Goal: Check status

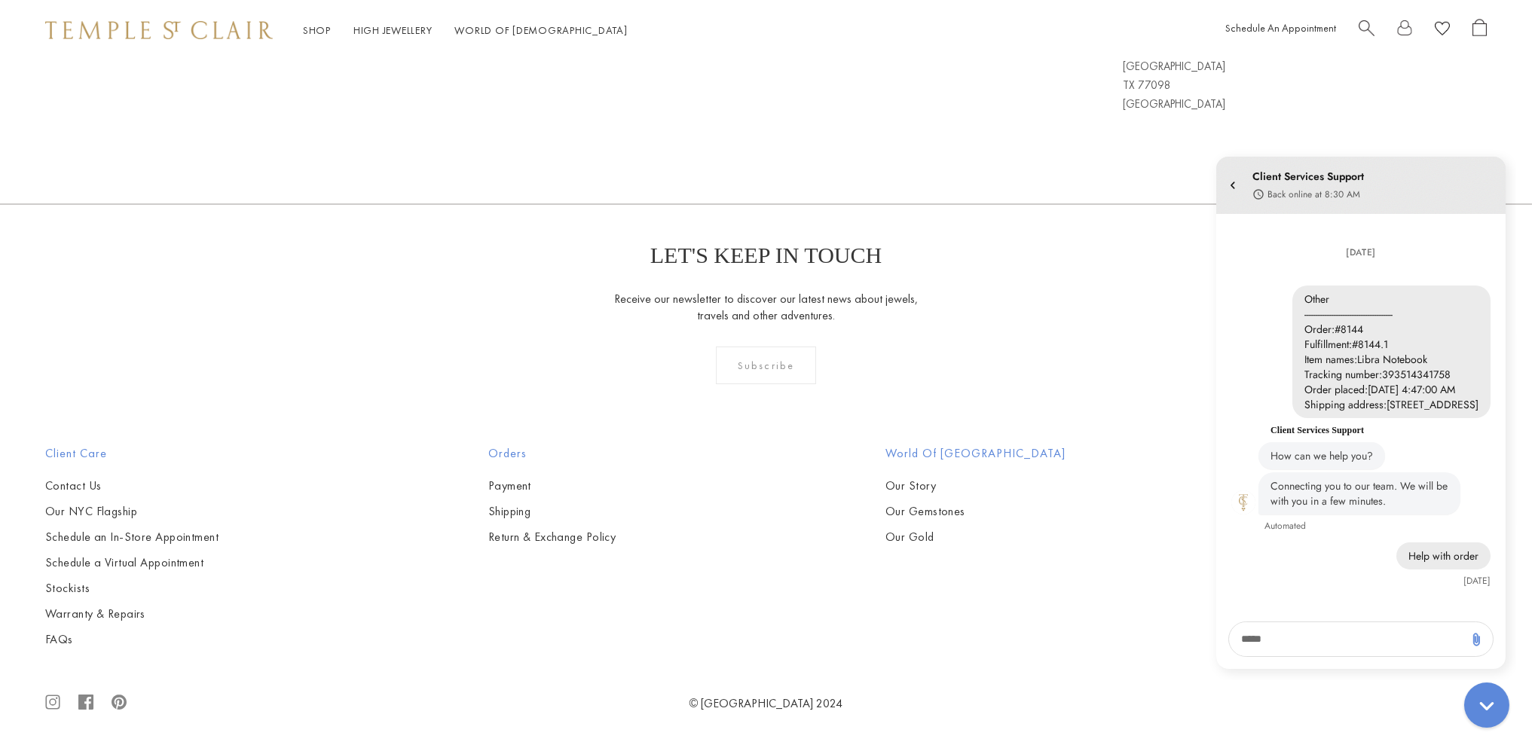
scroll to position [22, 0]
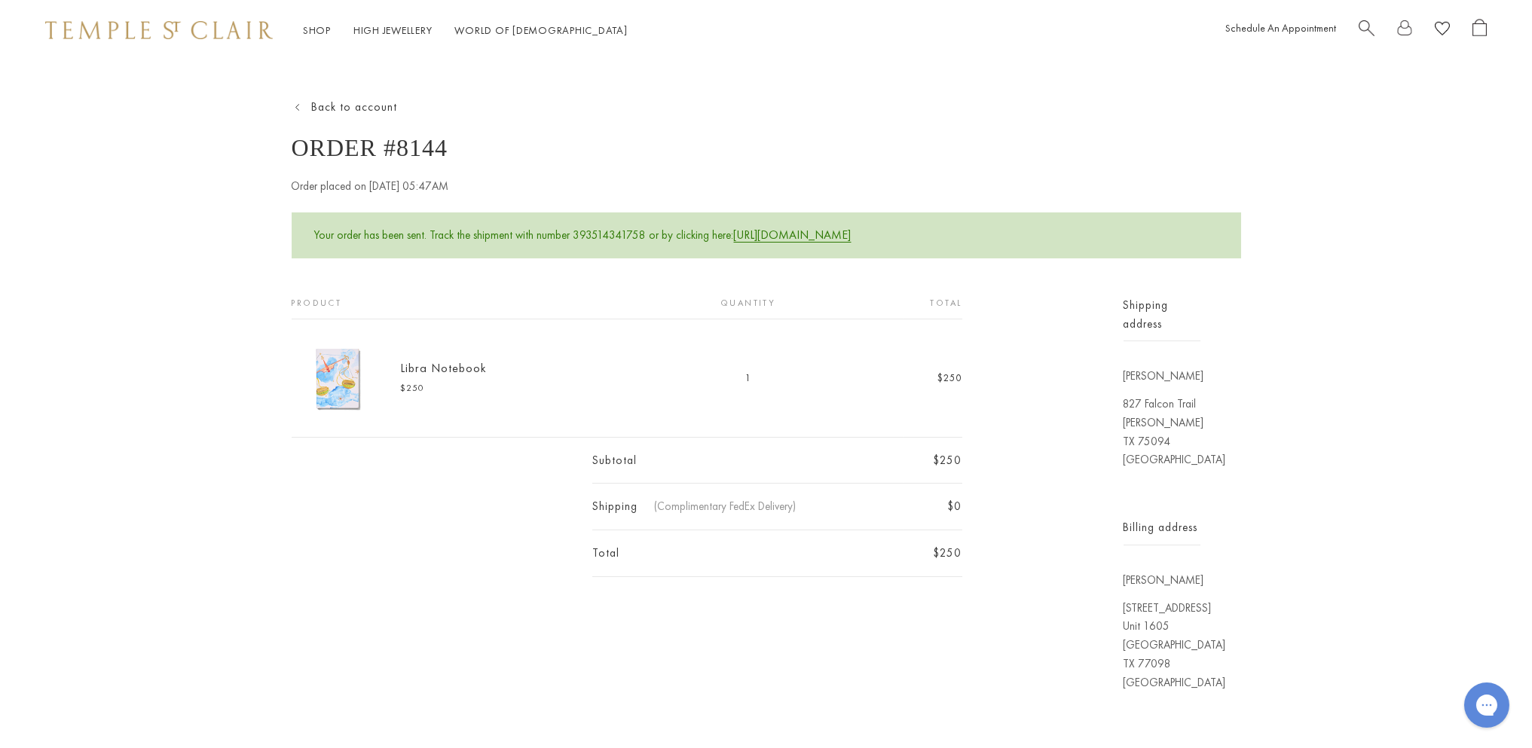
click at [805, 222] on p "Your order has been sent. Track the shipment with number 393514341758 or by cli…" at bounding box center [766, 235] width 949 height 46
click at [800, 240] on link "[URL][DOMAIN_NAME]" at bounding box center [793, 235] width 118 height 16
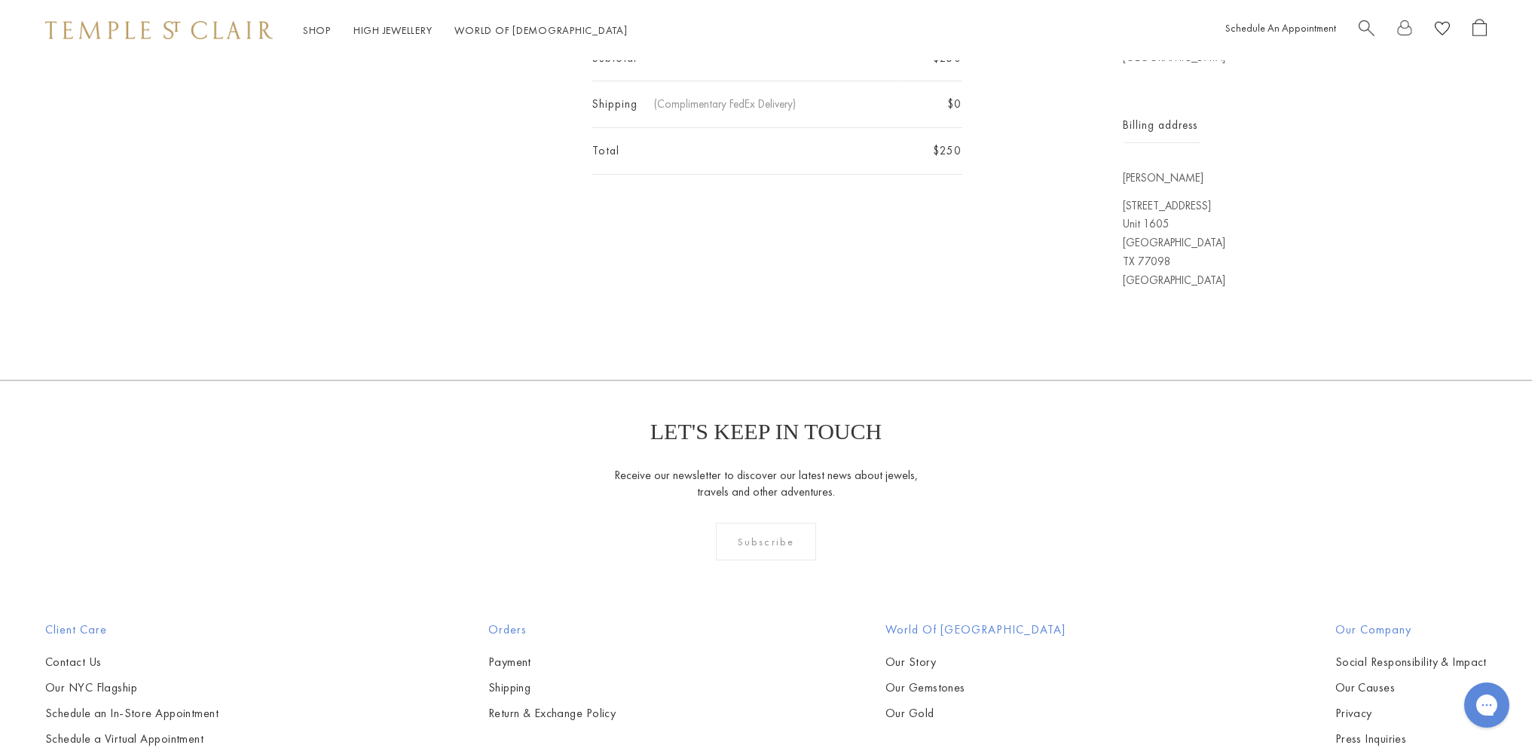
scroll to position [452, 0]
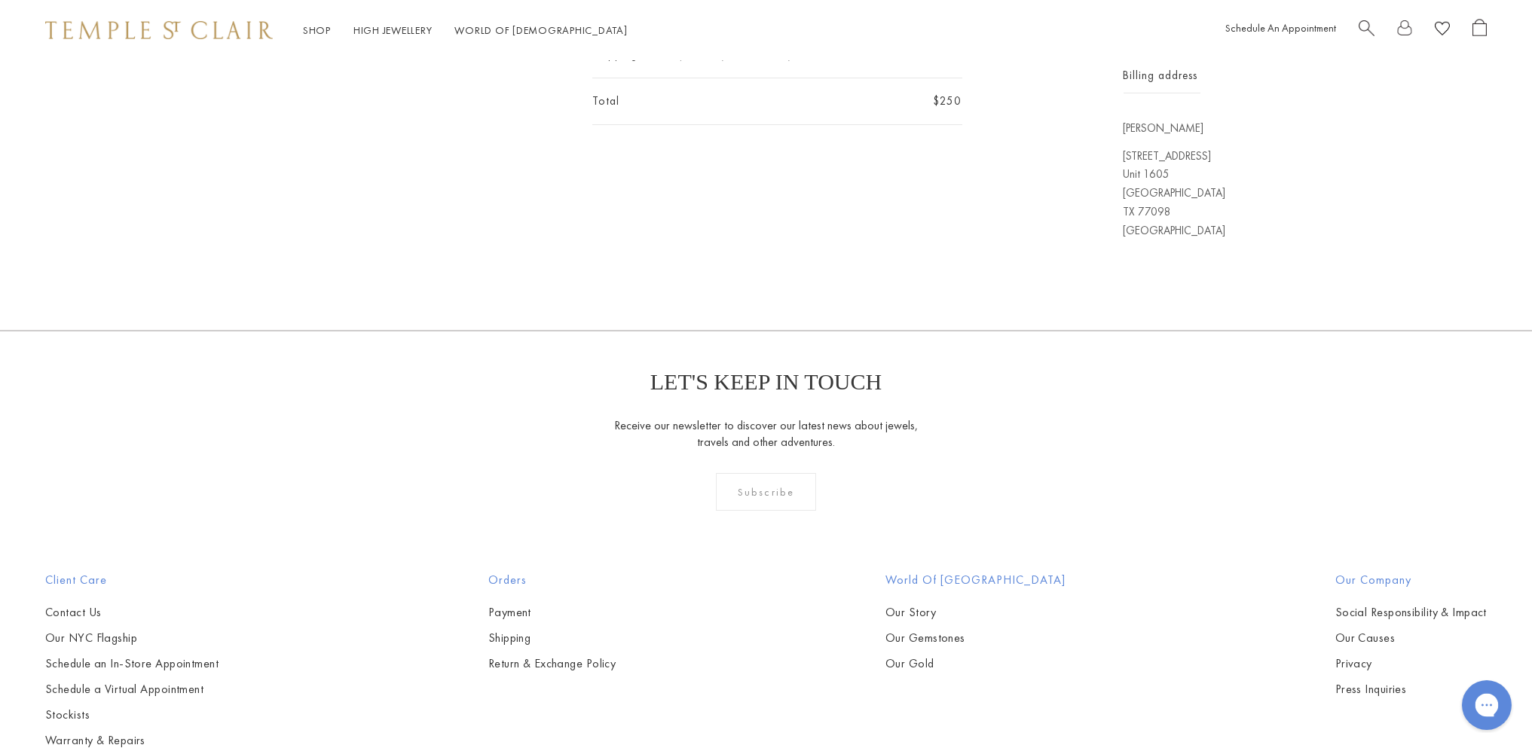
click at [1489, 706] on icon "Gorgias live chat" at bounding box center [1486, 704] width 17 height 17
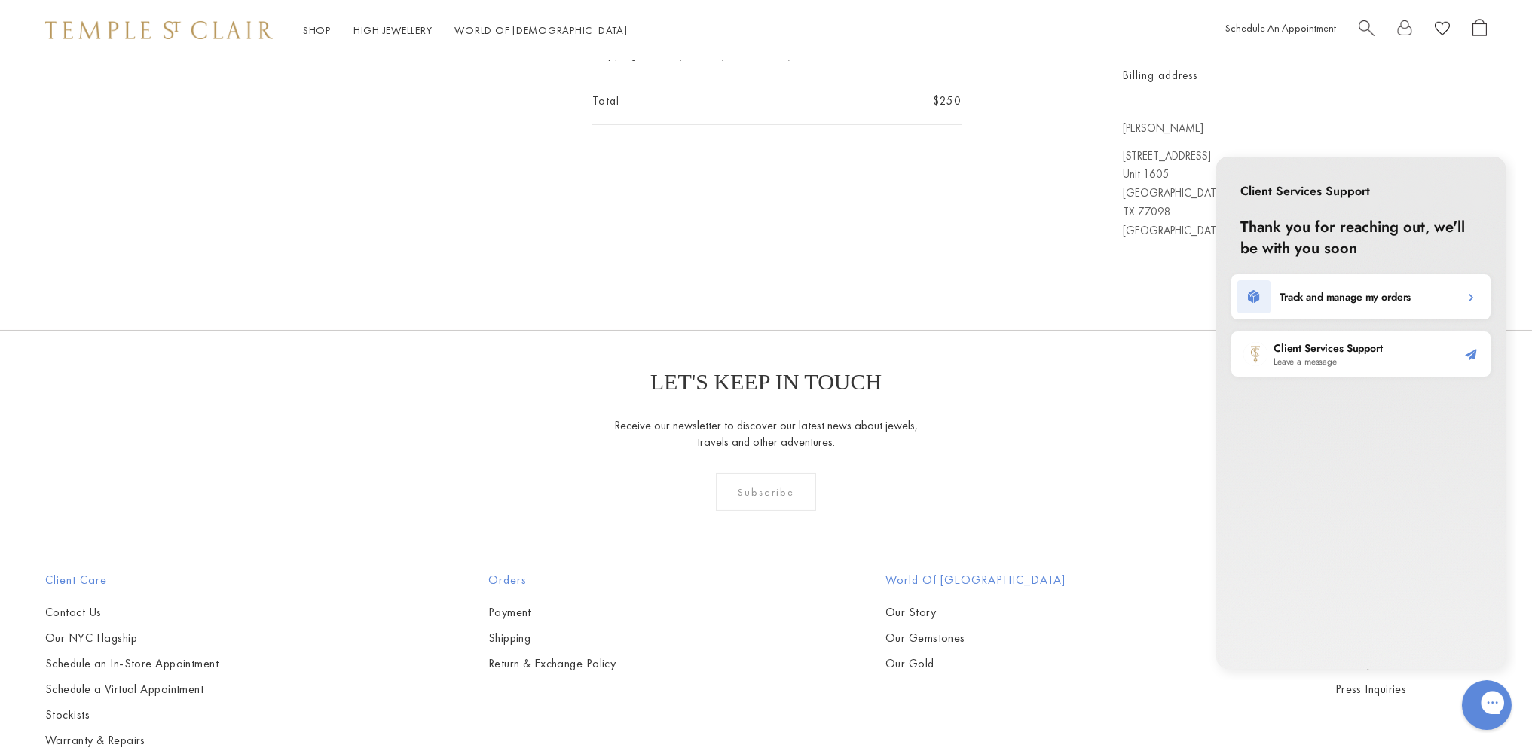
scroll to position [0, 0]
click at [1368, 295] on h2 "Track and manage my orders" at bounding box center [1344, 296] width 131 height 15
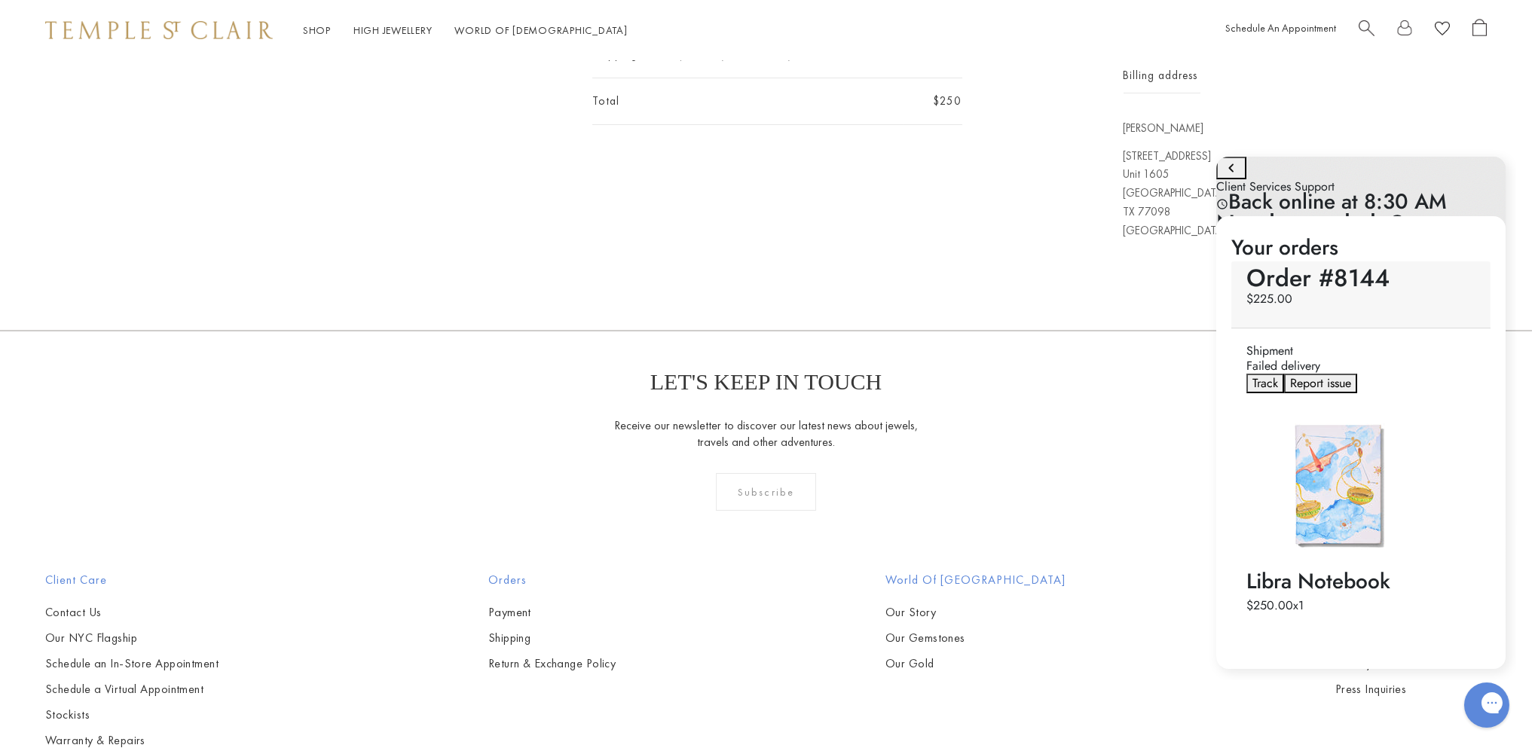
click at [1329, 374] on span "Report issue" at bounding box center [1319, 382] width 61 height 17
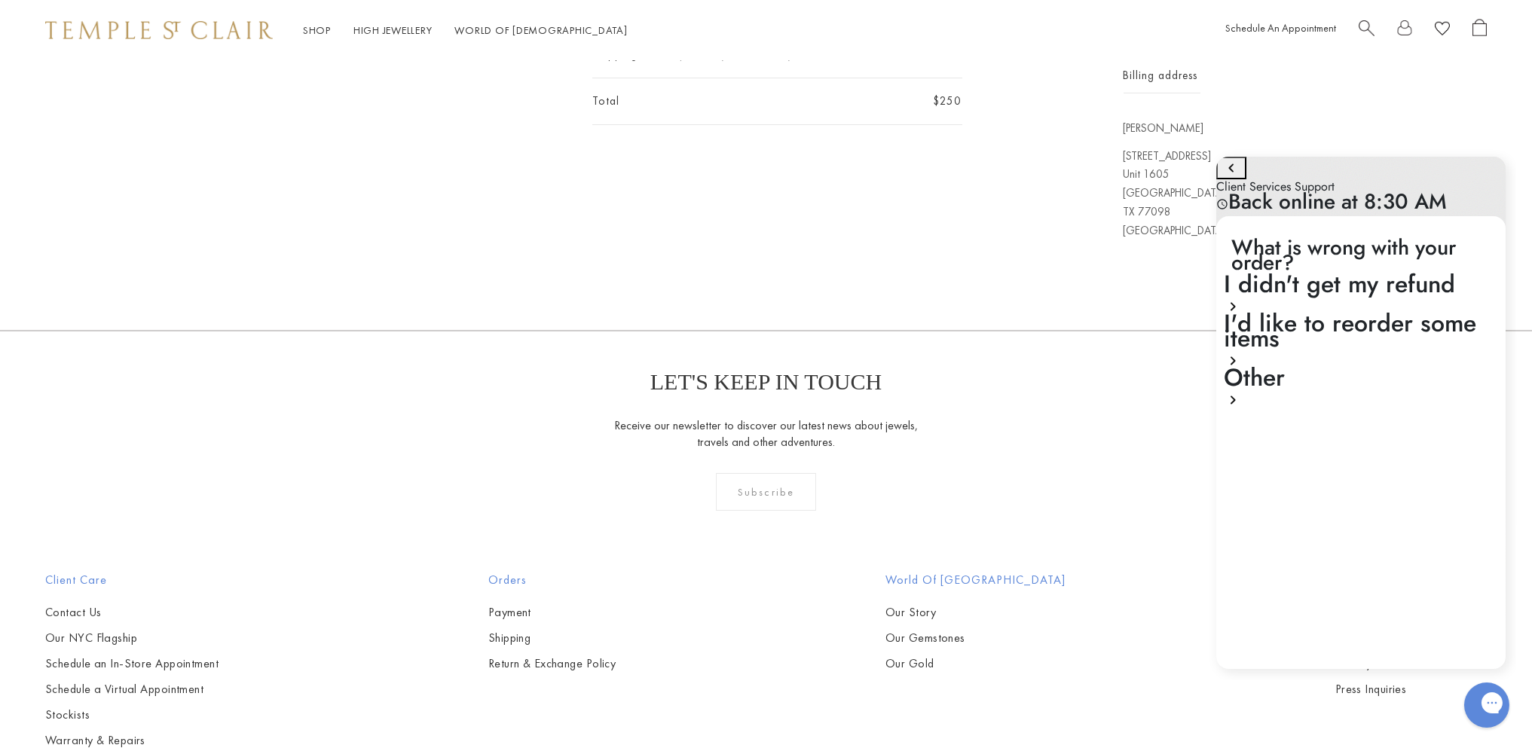
click at [1233, 177] on icon "go to home page" at bounding box center [1230, 168] width 18 height 18
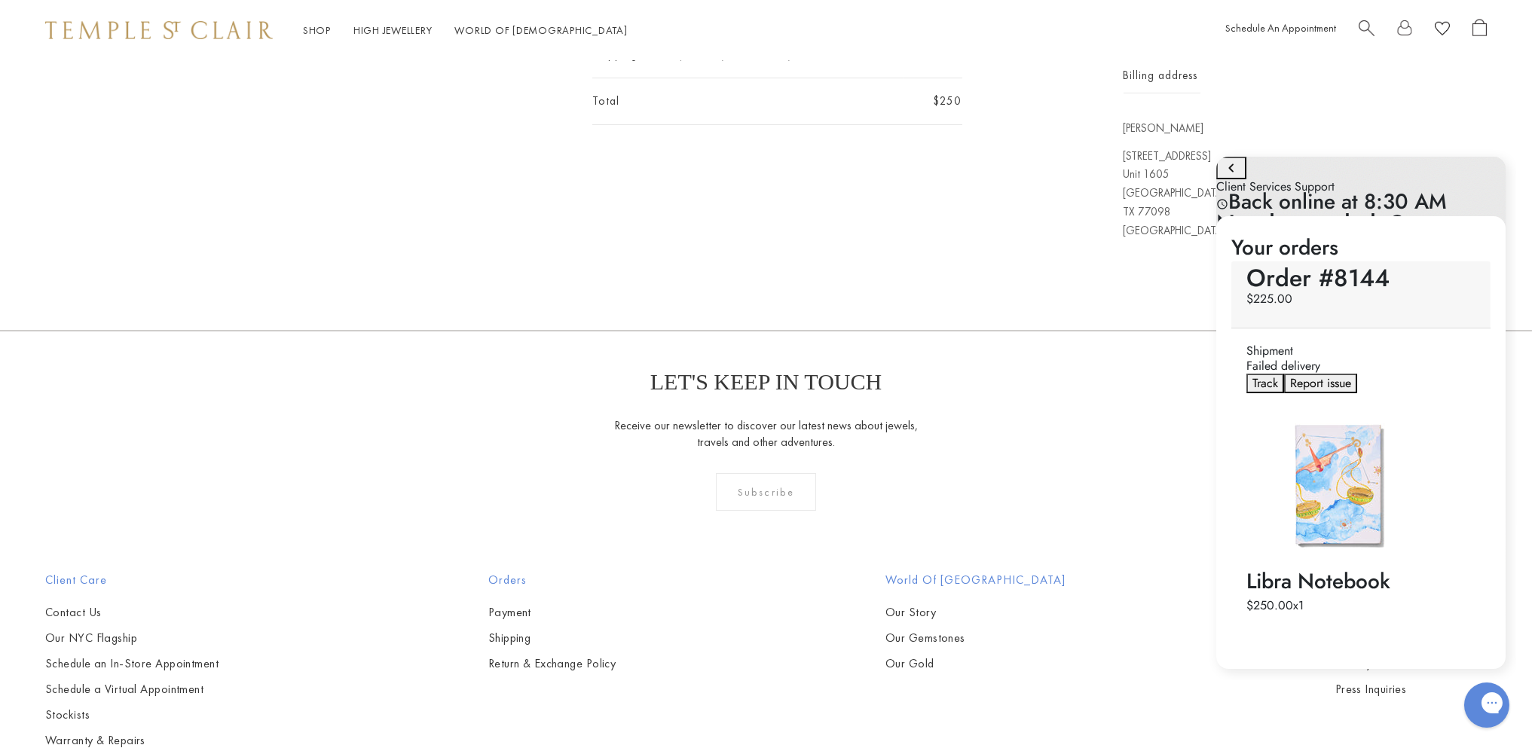
click at [1273, 374] on span "Track" at bounding box center [1265, 382] width 26 height 17
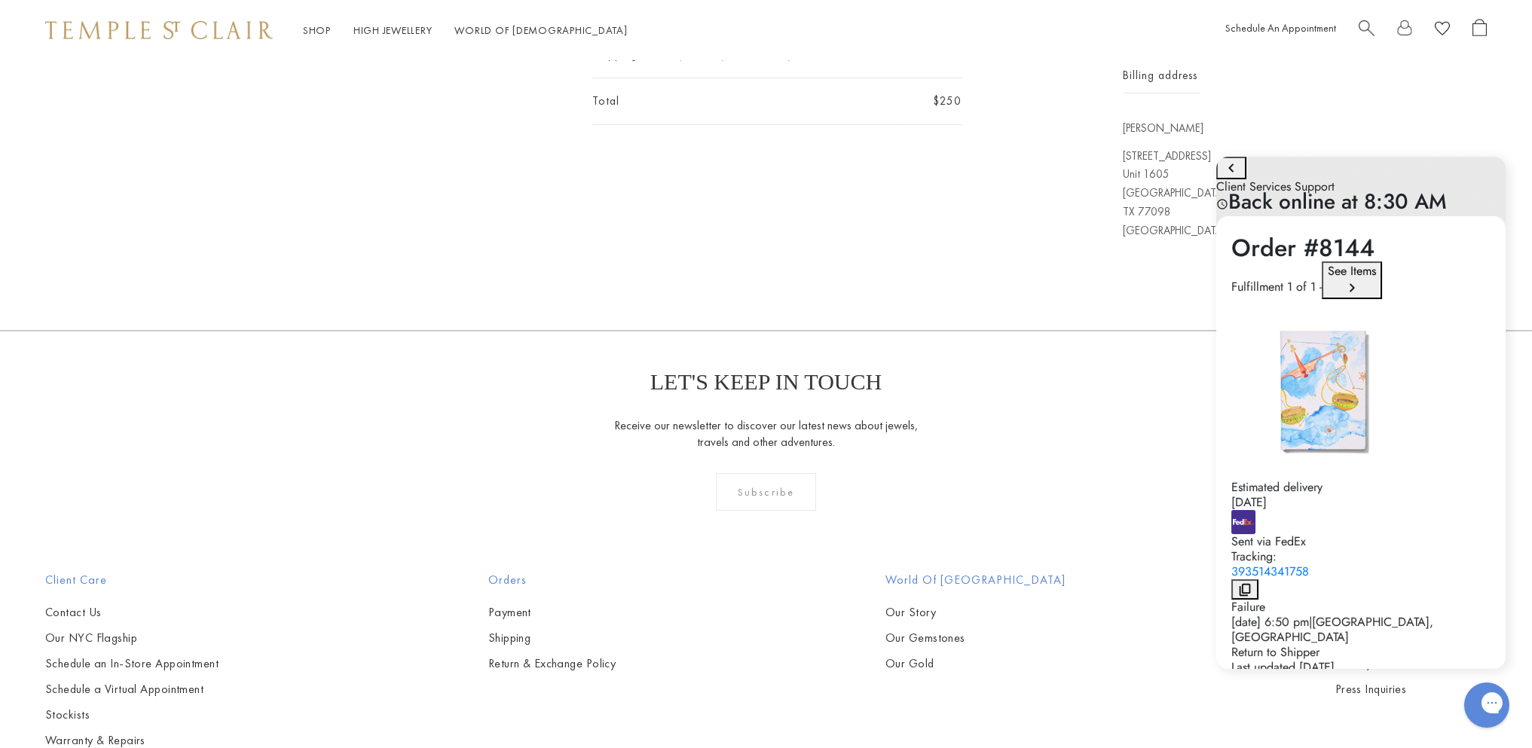
scroll to position [139, 0]
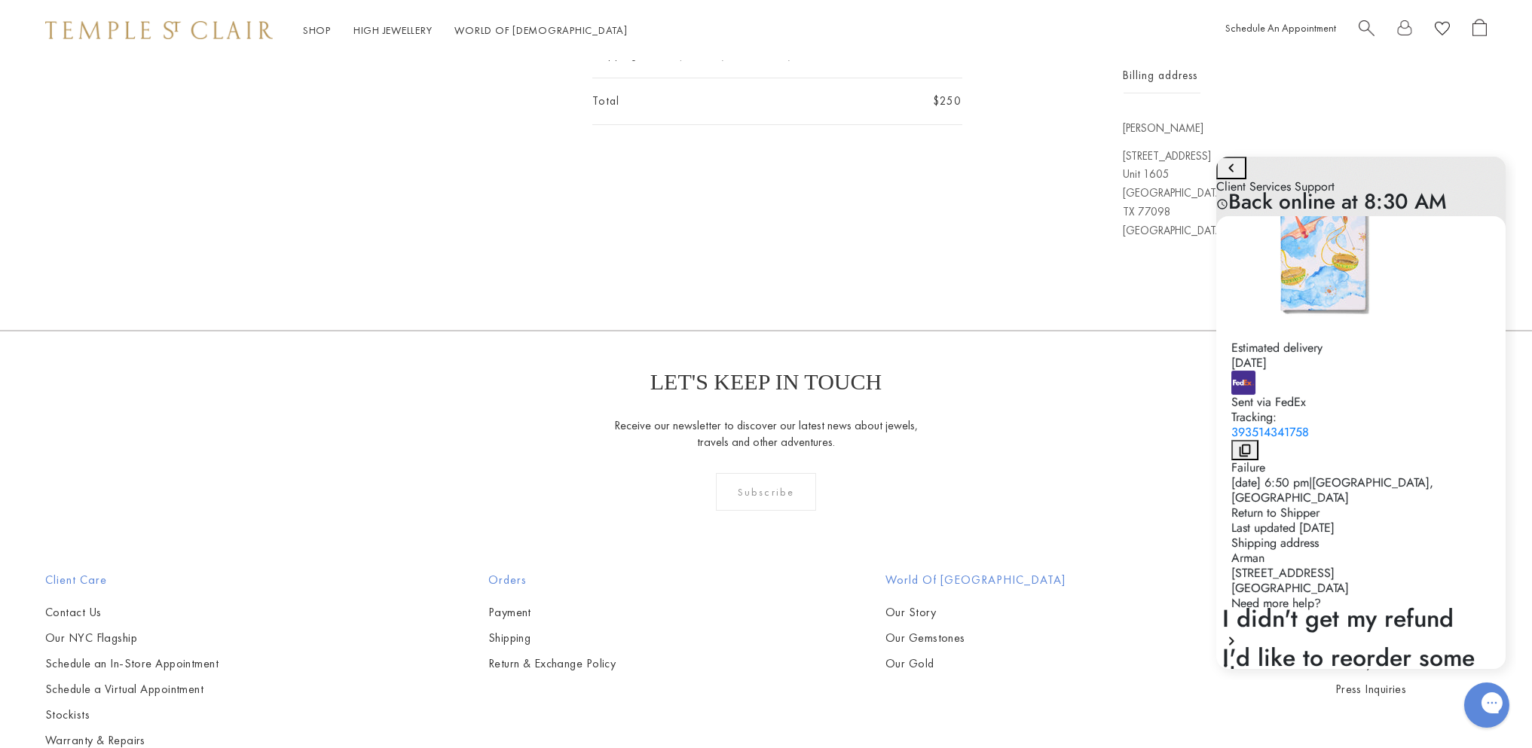
click at [1291, 506] on div "Return to Shipper" at bounding box center [1359, 513] width 259 height 15
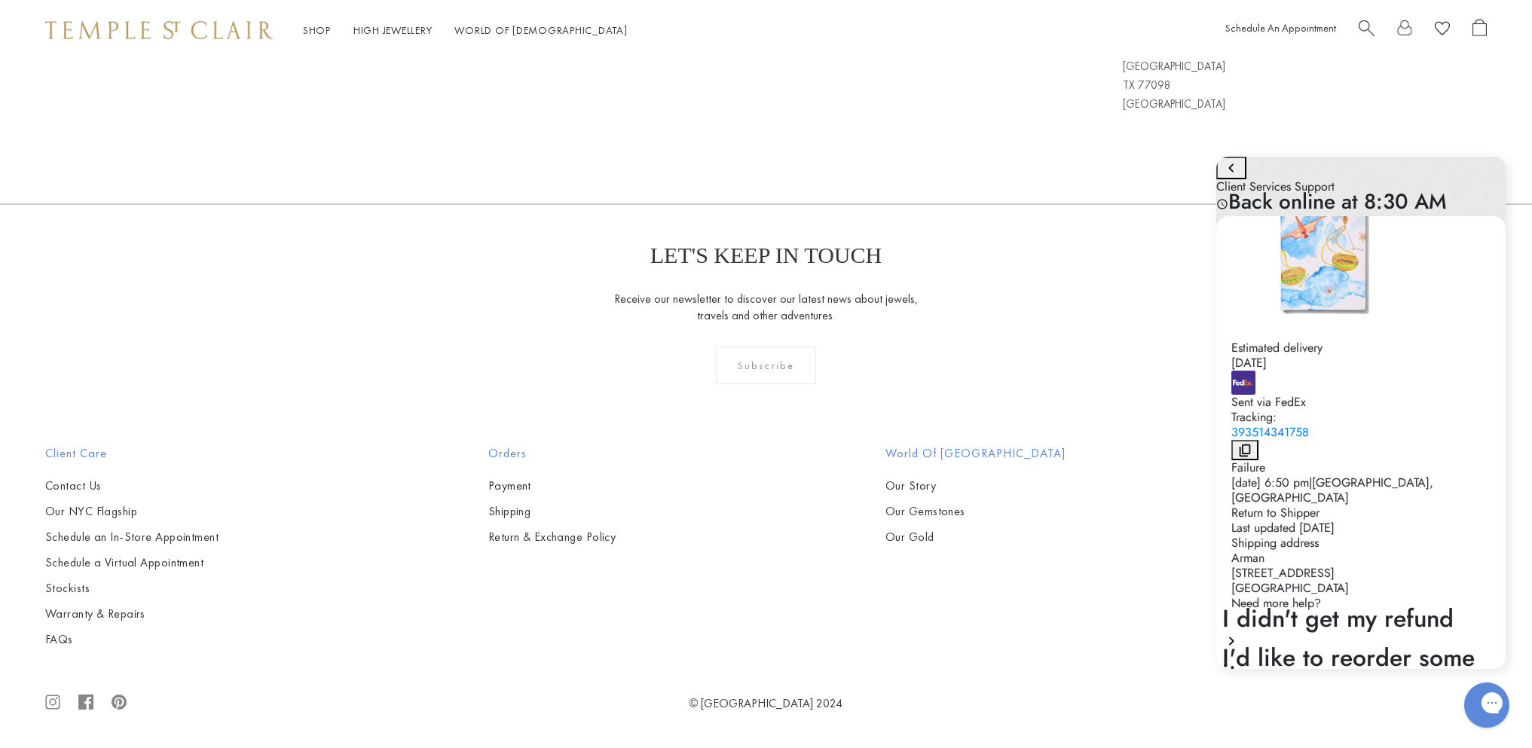
scroll to position [595, 0]
click at [1294, 705] on div "Other" at bounding box center [1355, 724] width 268 height 39
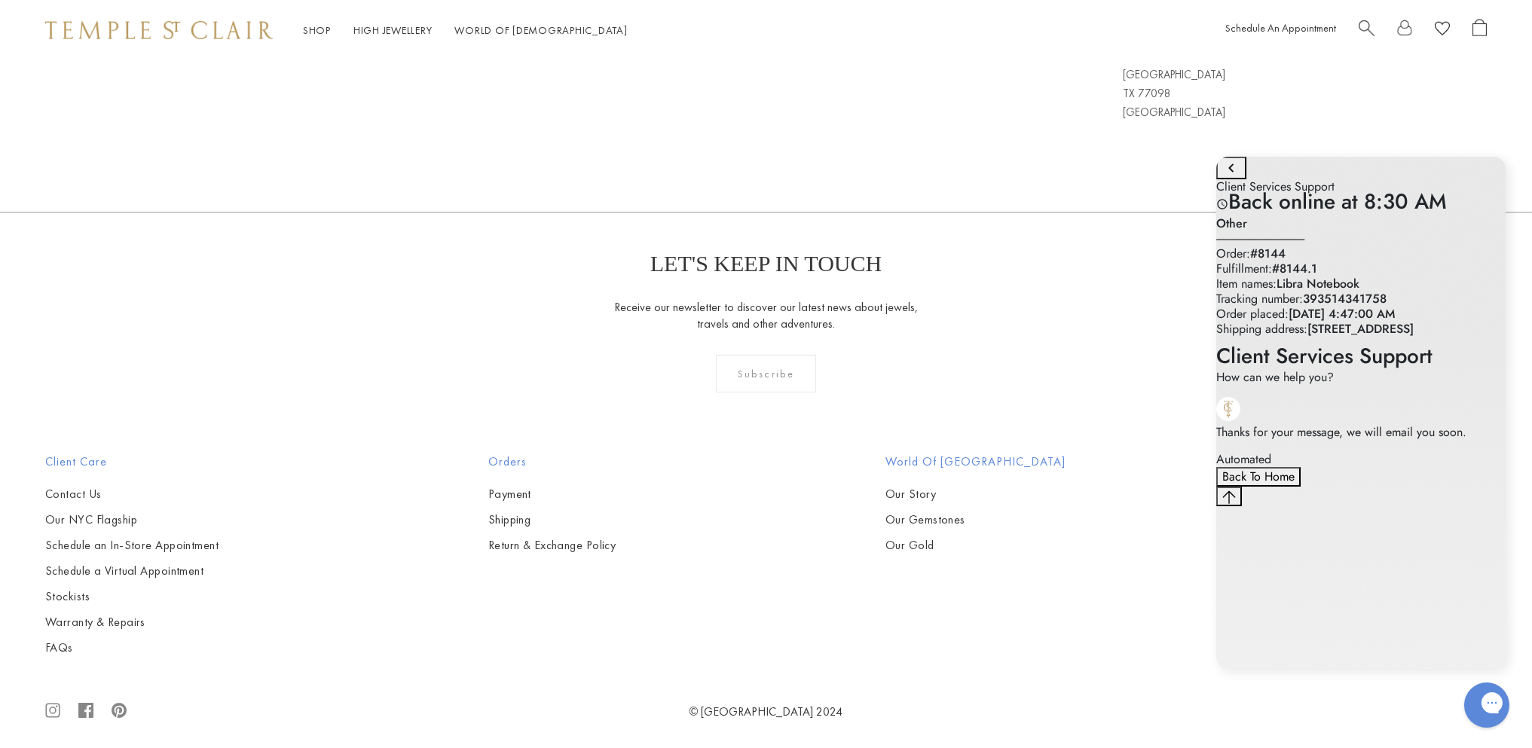
scroll to position [520, 0]
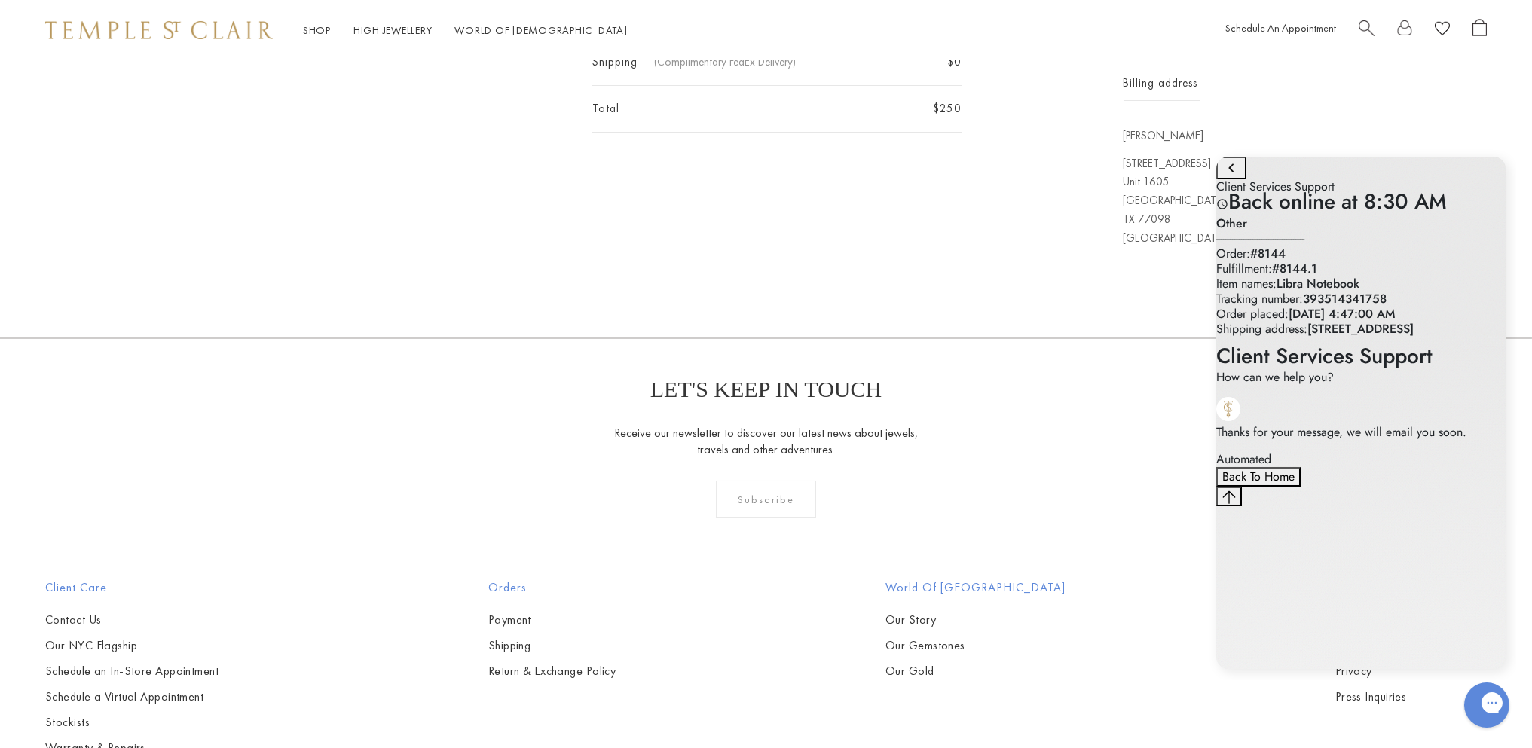
click at [1355, 440] on p "Thanks for your message, we will email you soon." at bounding box center [1359, 432] width 289 height 15
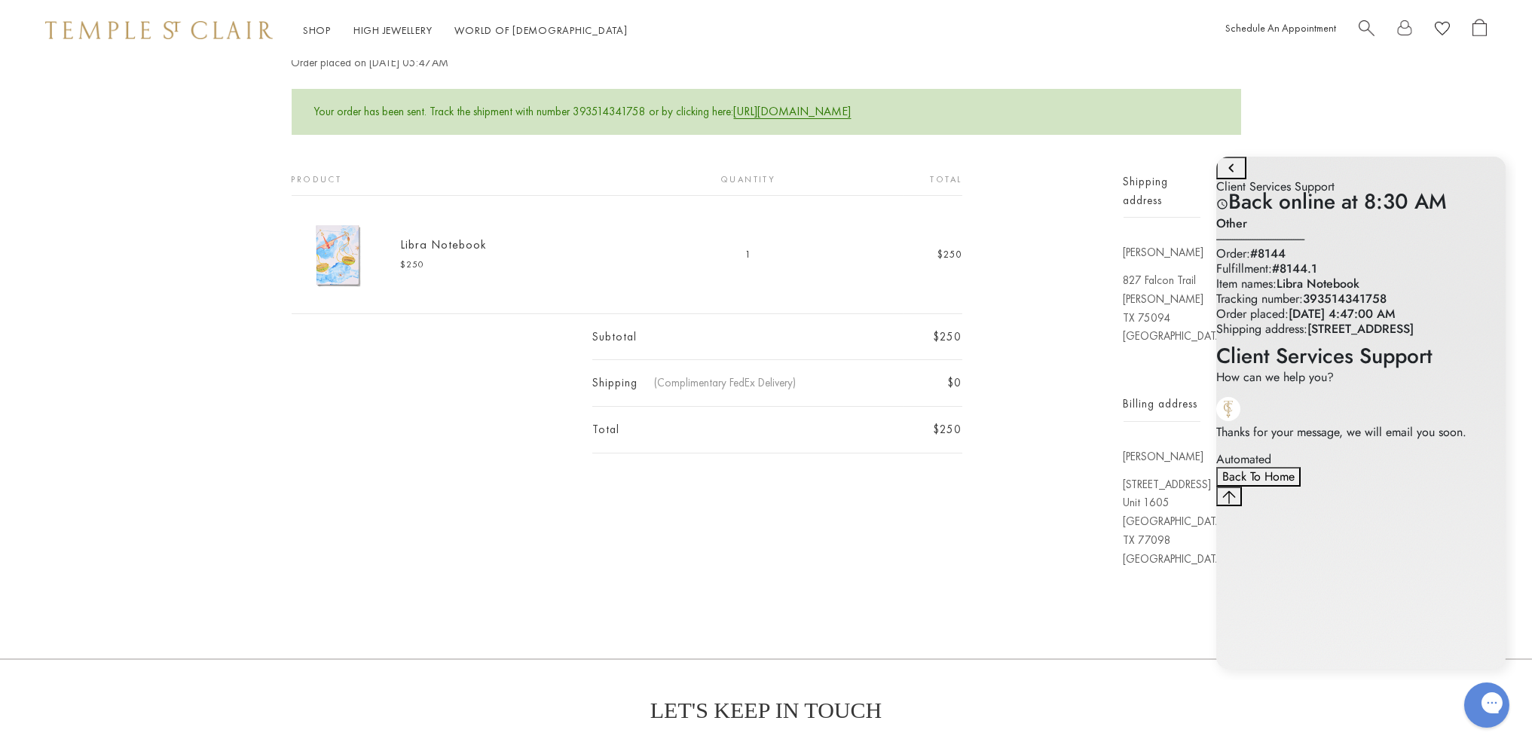
scroll to position [0, 0]
